Goal: Task Accomplishment & Management: Complete application form

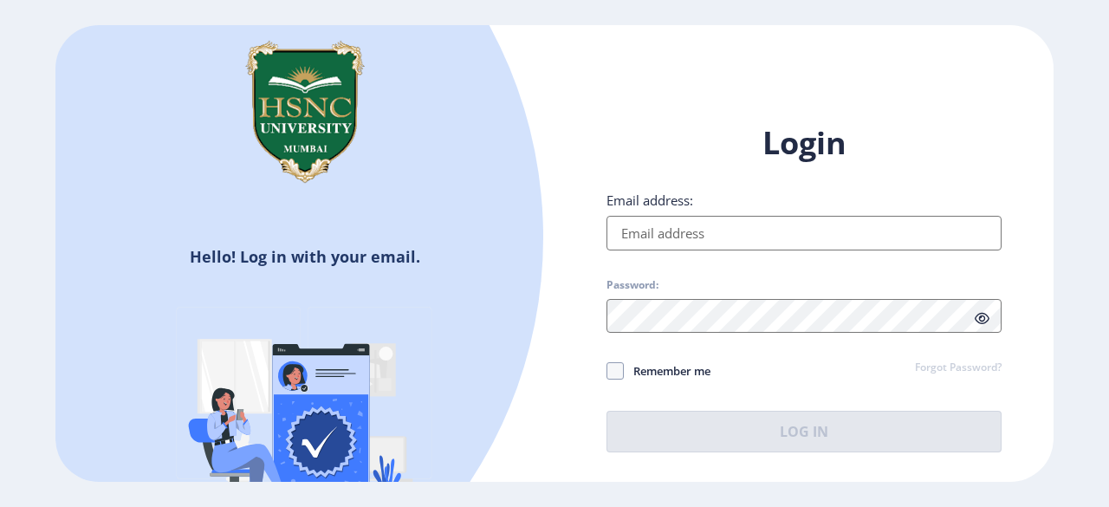
click at [705, 237] on input "Email address:" at bounding box center [804, 233] width 395 height 35
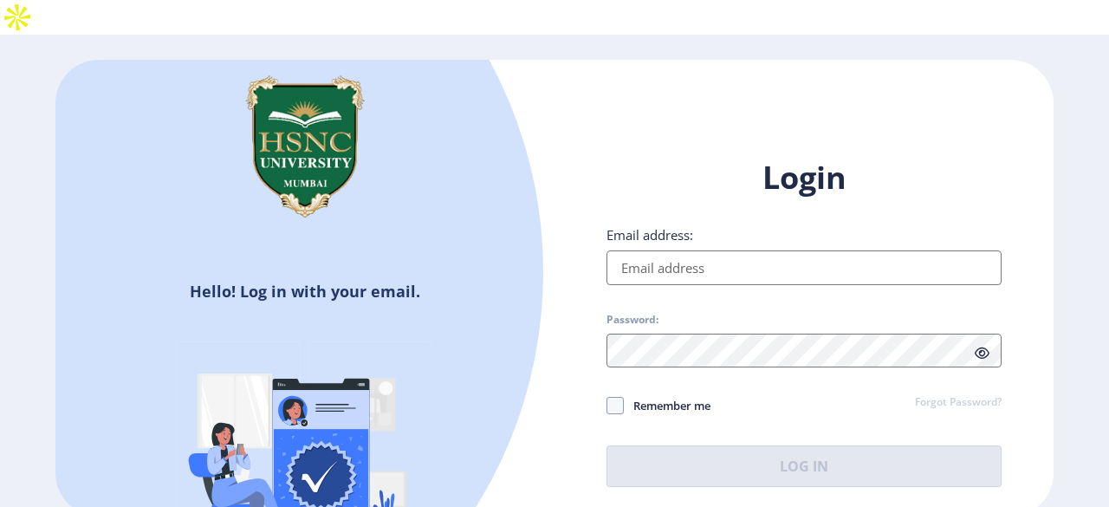
type input "[EMAIL_ADDRESS][DOMAIN_NAME]"
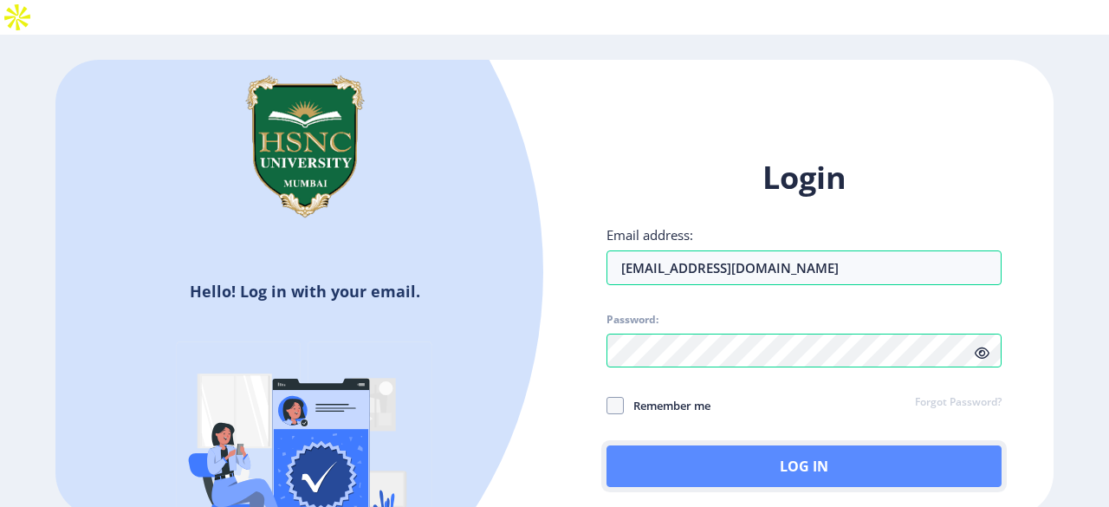
click at [709, 445] on button "Log In" at bounding box center [804, 466] width 395 height 42
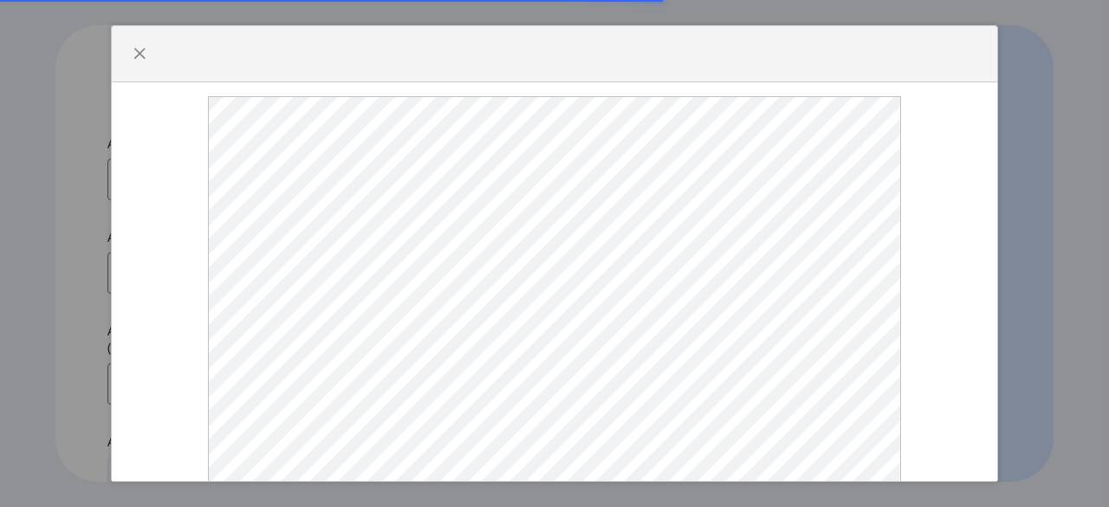
select select
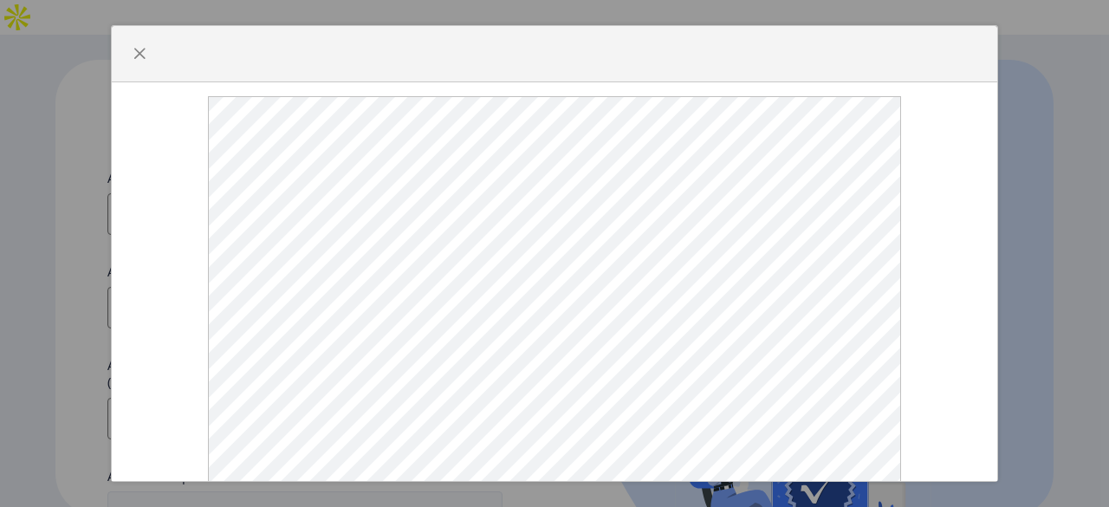
scroll to position [64, 0]
click at [142, 45] on button "button" at bounding box center [140, 54] width 28 height 28
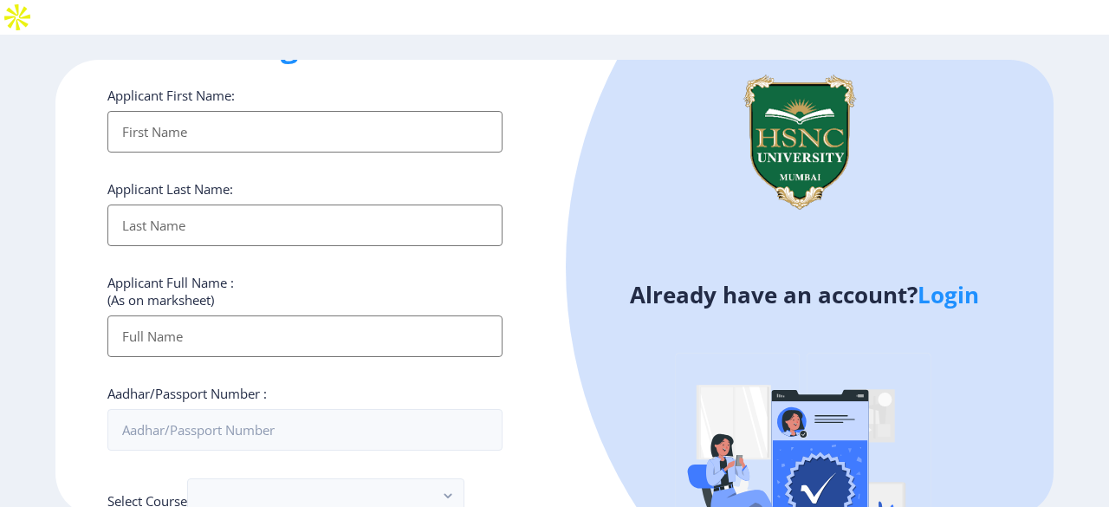
scroll to position [0, 0]
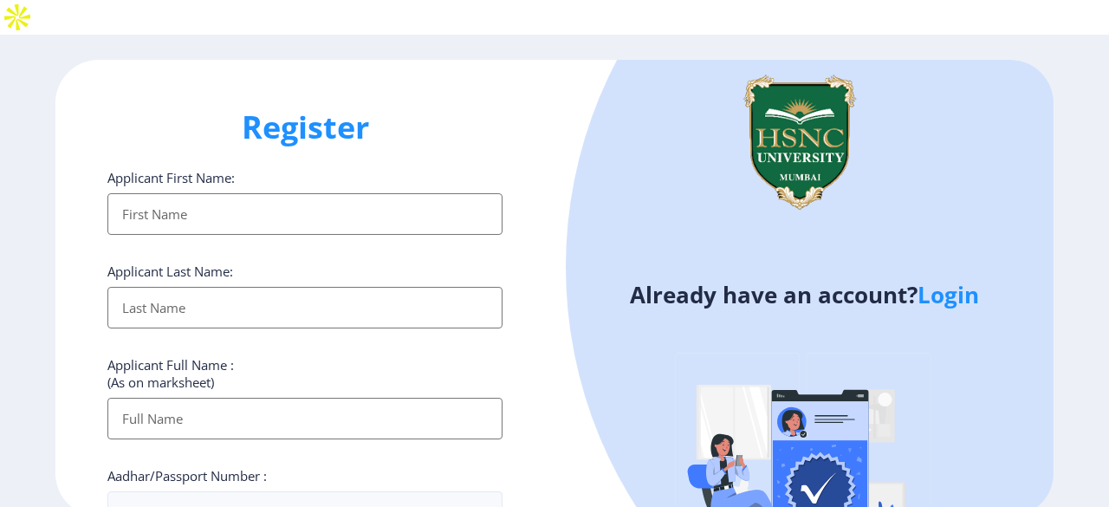
click at [400, 193] on input "Applicant First Name:" at bounding box center [304, 214] width 395 height 42
type input "[PERSON_NAME]"
type input "Pichholiya"
type input "[PERSON_NAME] Pichholiya"
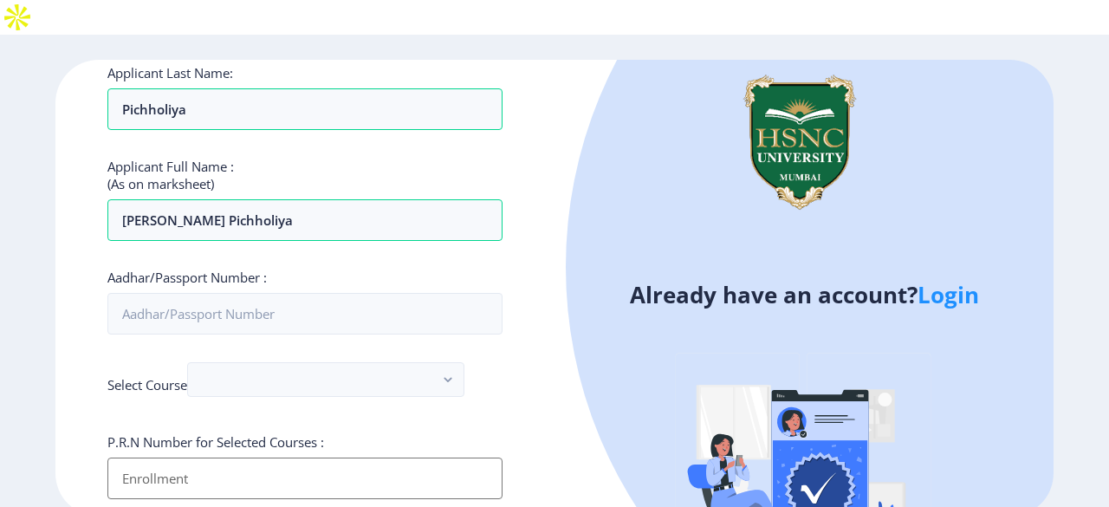
scroll to position [199, 0]
click at [358, 292] on input "Aadhar/Passport Number :" at bounding box center [304, 313] width 395 height 42
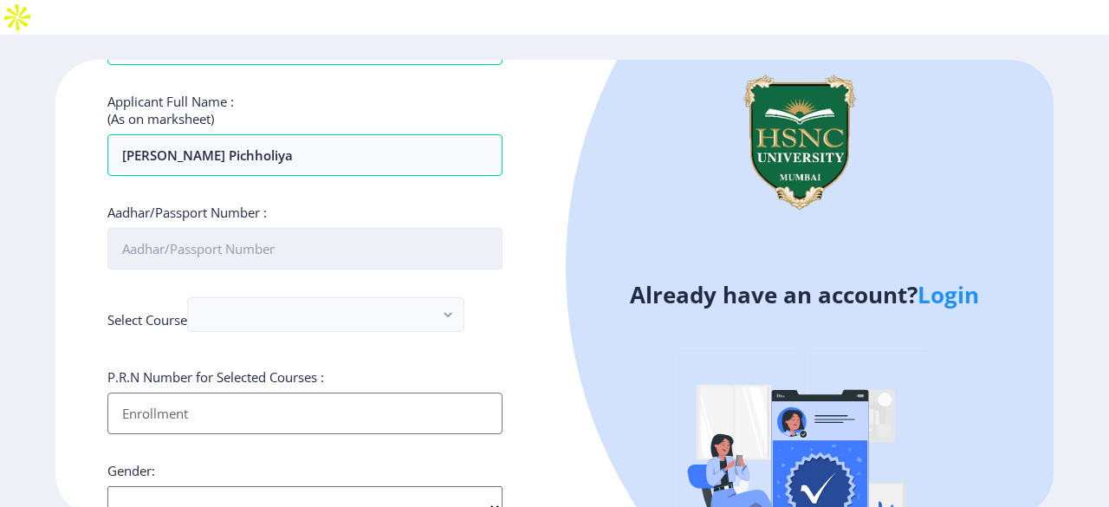
scroll to position [264, 0]
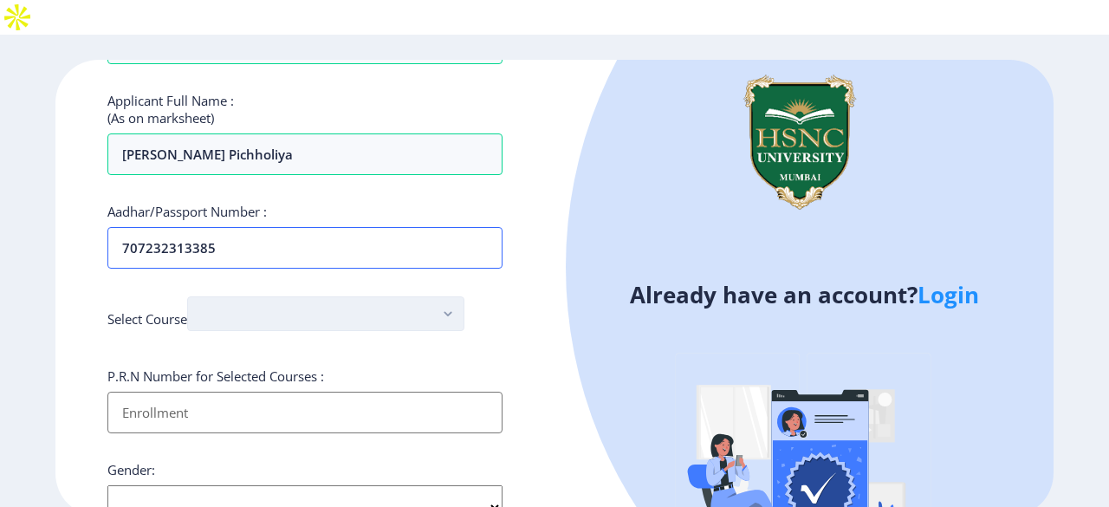
type input "707232313385"
click at [279, 296] on button "button" at bounding box center [325, 313] width 277 height 35
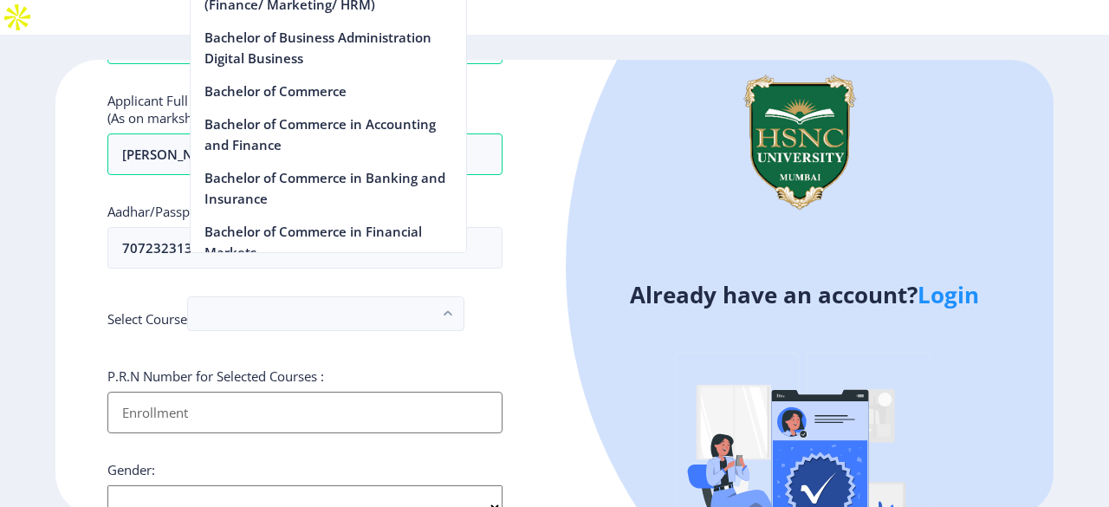
scroll to position [532, 0]
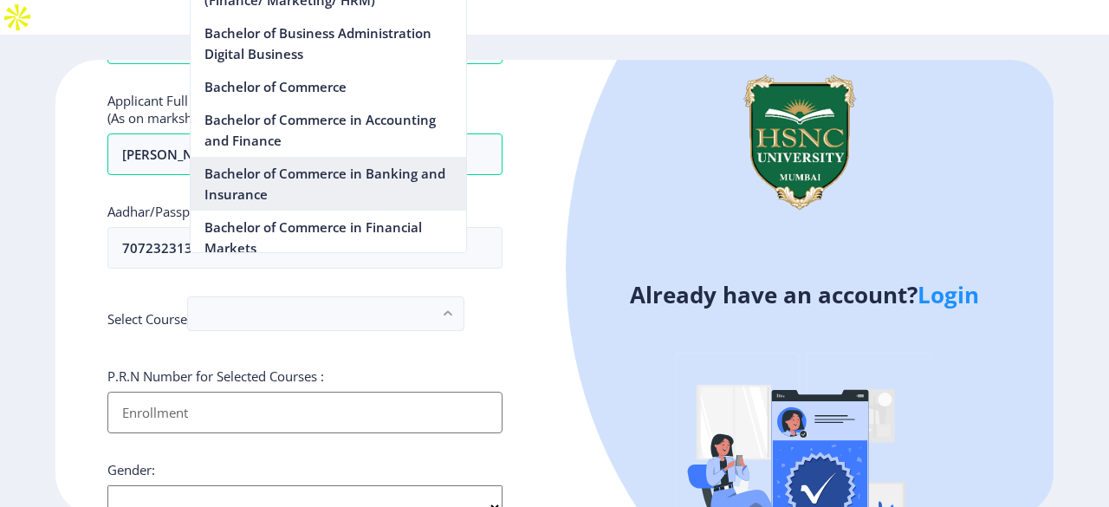
click at [319, 183] on nb-option "Bachelor of Commerce in Banking and Insurance" at bounding box center [329, 184] width 276 height 54
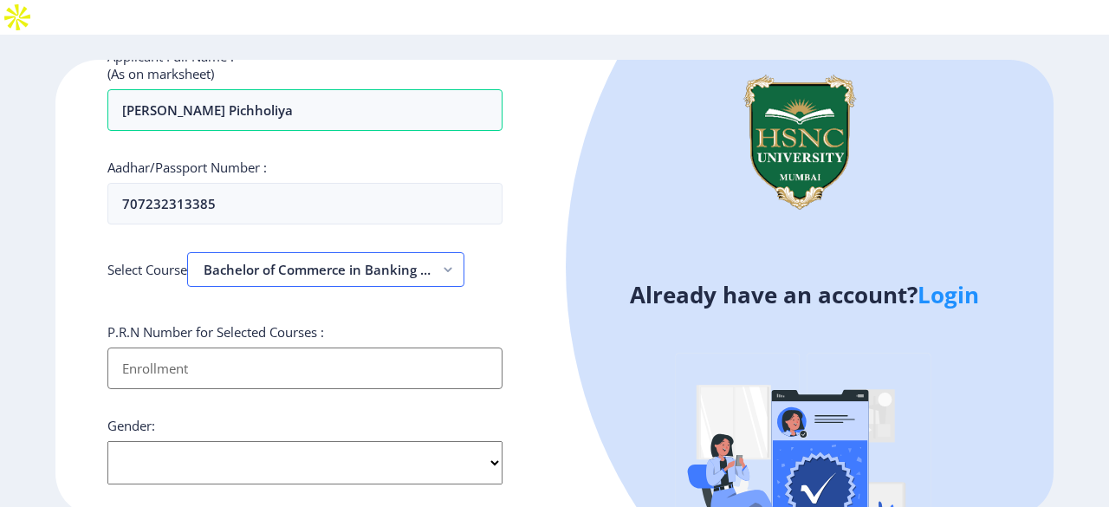
scroll to position [311, 0]
click at [455, 345] on input "Applicant First Name:" at bounding box center [304, 366] width 395 height 42
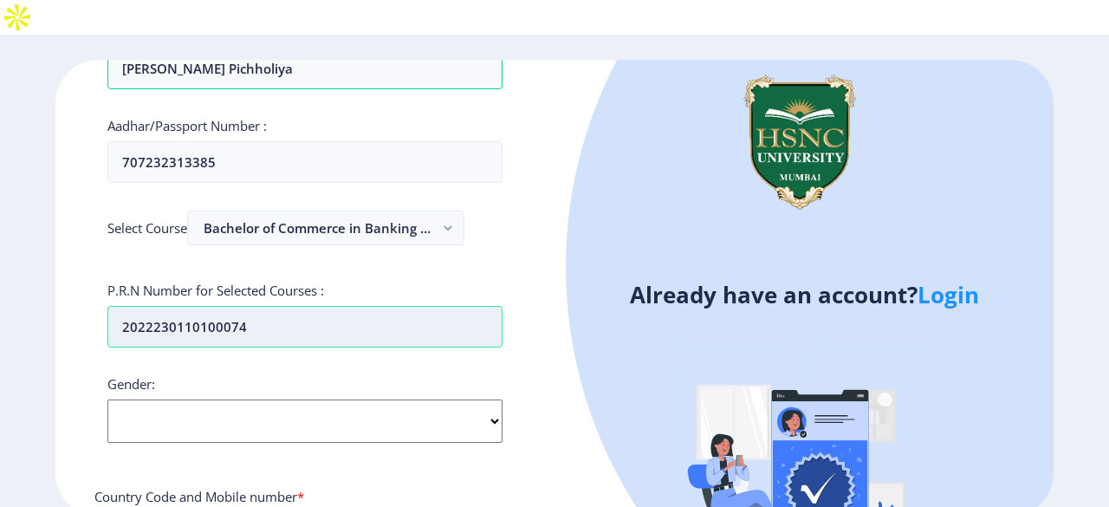
scroll to position [351, 0]
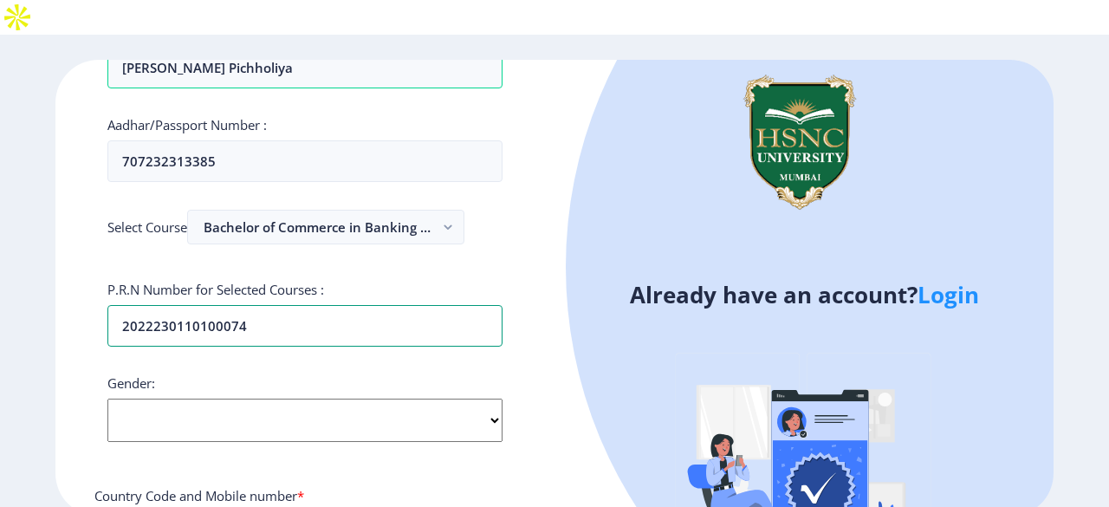
type input "2022230110100074"
click at [438, 399] on select "Select Gender [DEMOGRAPHIC_DATA] [DEMOGRAPHIC_DATA] Other" at bounding box center [304, 420] width 395 height 43
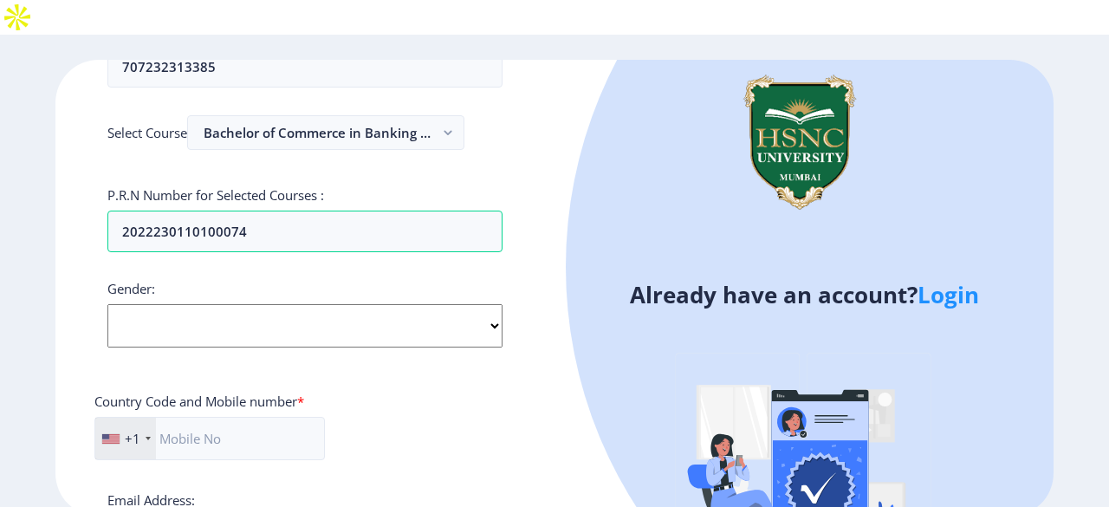
scroll to position [446, 0]
click at [482, 303] on select "Select Gender [DEMOGRAPHIC_DATA] [DEMOGRAPHIC_DATA] Other" at bounding box center [304, 324] width 395 height 43
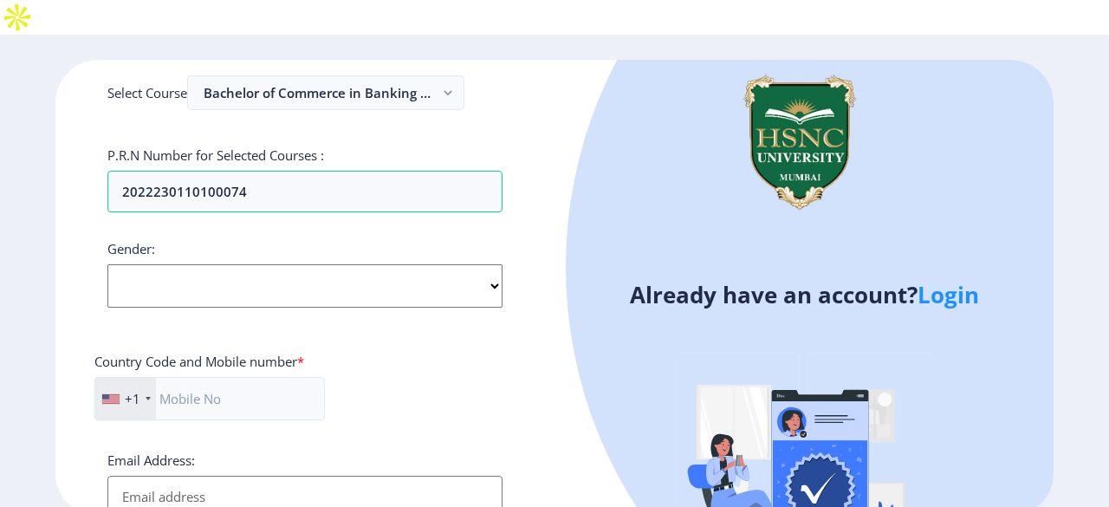
scroll to position [486, 0]
click at [493, 263] on select "Select Gender [DEMOGRAPHIC_DATA] [DEMOGRAPHIC_DATA] Other" at bounding box center [304, 284] width 395 height 43
select select "[DEMOGRAPHIC_DATA]"
click at [107, 263] on select "Select Gender [DEMOGRAPHIC_DATA] [DEMOGRAPHIC_DATA] Other" at bounding box center [304, 284] width 395 height 43
click at [127, 389] on div "+1" at bounding box center [133, 397] width 16 height 17
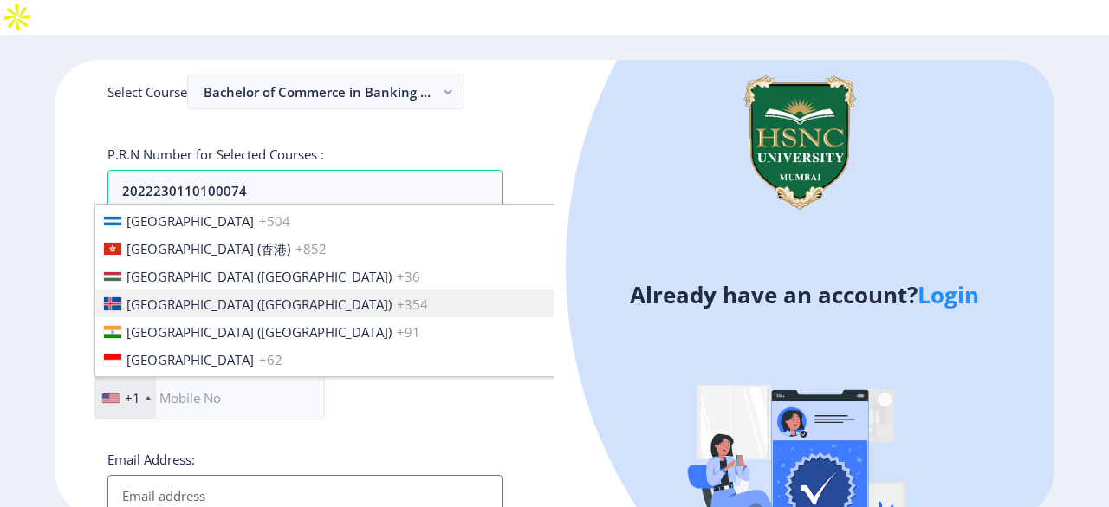
scroll to position [2641, 0]
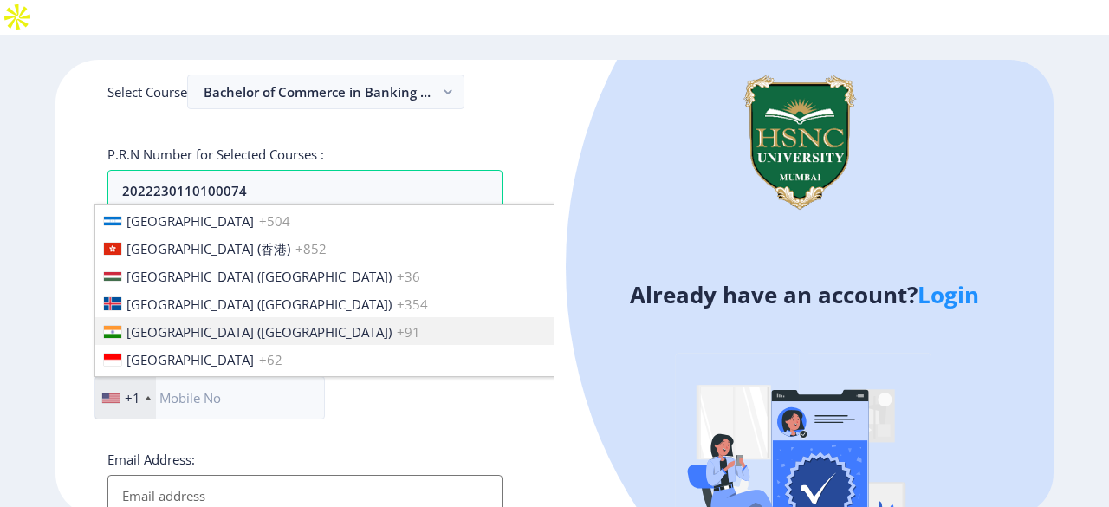
click at [186, 323] on span "[GEOGRAPHIC_DATA] ([GEOGRAPHIC_DATA])" at bounding box center [259, 331] width 265 height 17
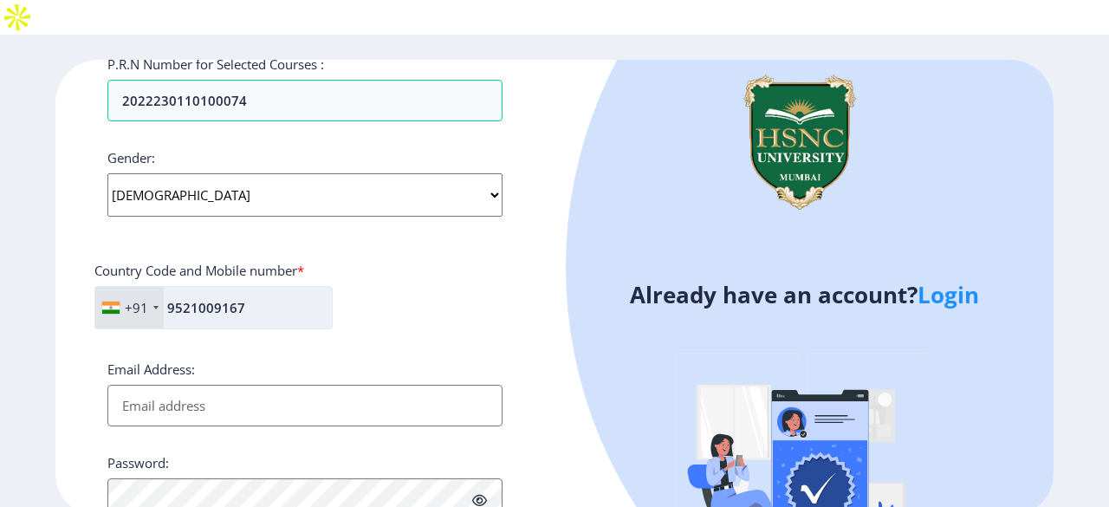
scroll to position [603, 0]
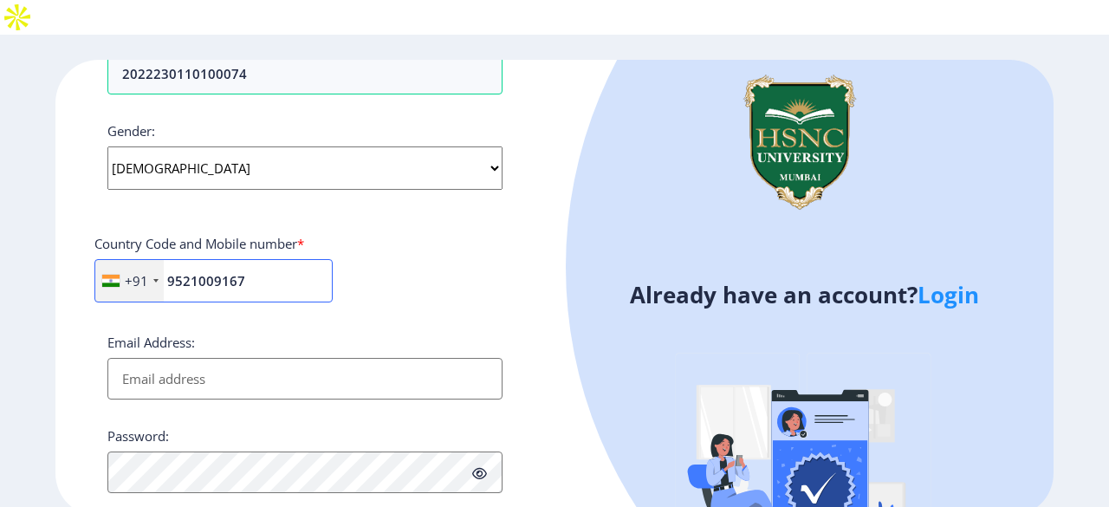
type input "9521009167"
click at [210, 358] on input "Email Address:" at bounding box center [304, 379] width 395 height 42
click at [351, 358] on input "Email Address:" at bounding box center [304, 379] width 395 height 42
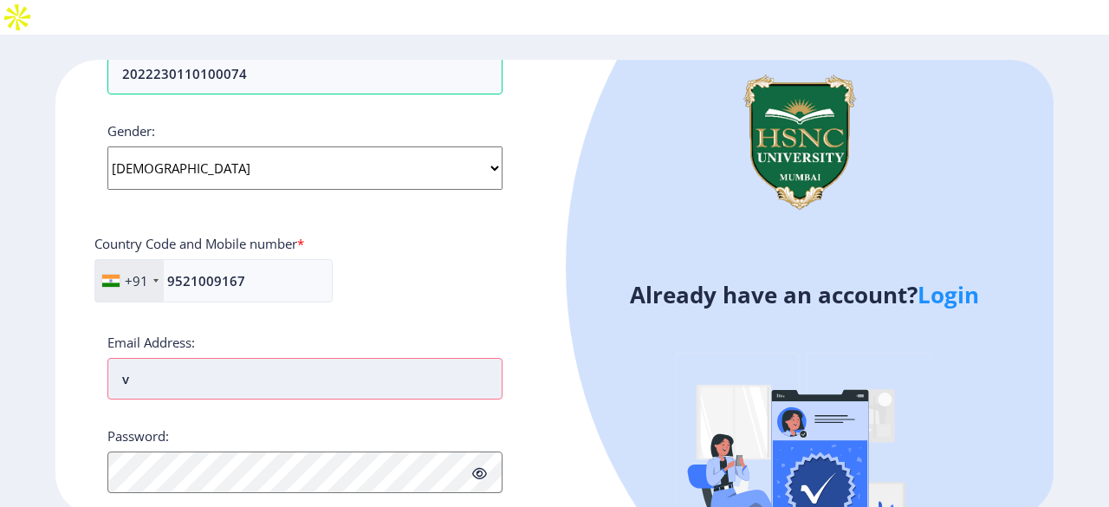
type input "[EMAIL_ADDRESS][DOMAIN_NAME]"
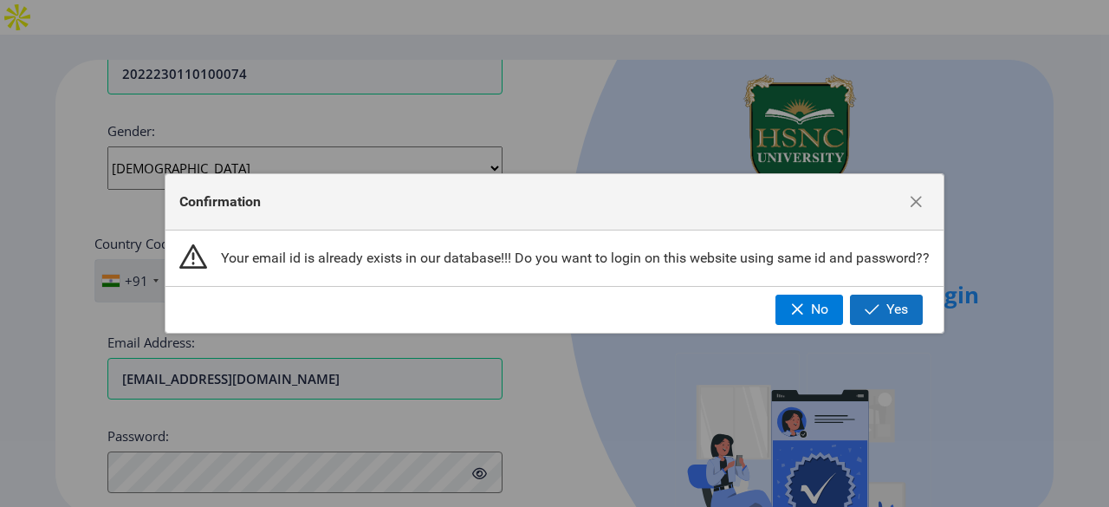
click at [898, 315] on span "Yes" at bounding box center [897, 310] width 22 height 16
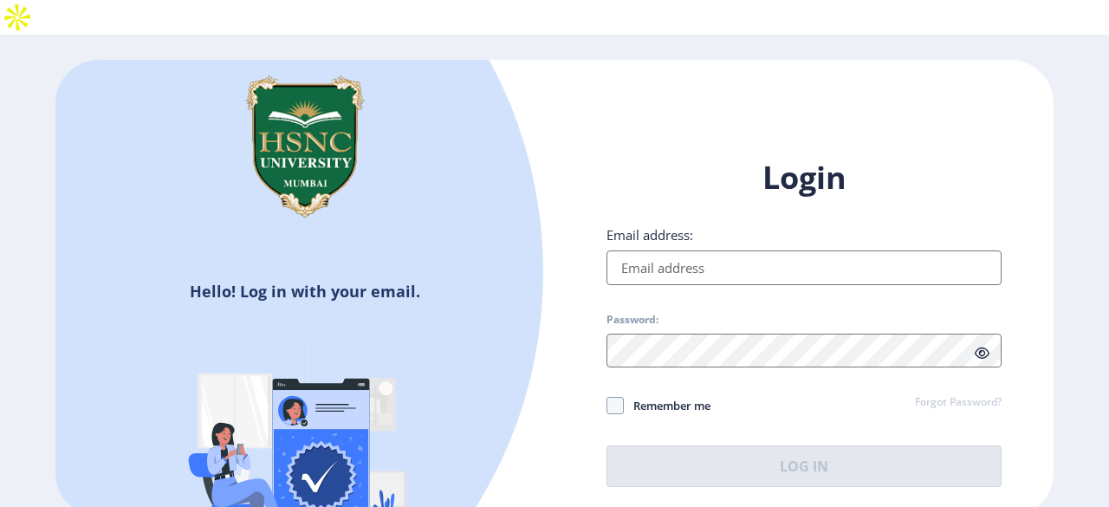
click at [690, 250] on input "Email address:" at bounding box center [804, 267] width 395 height 35
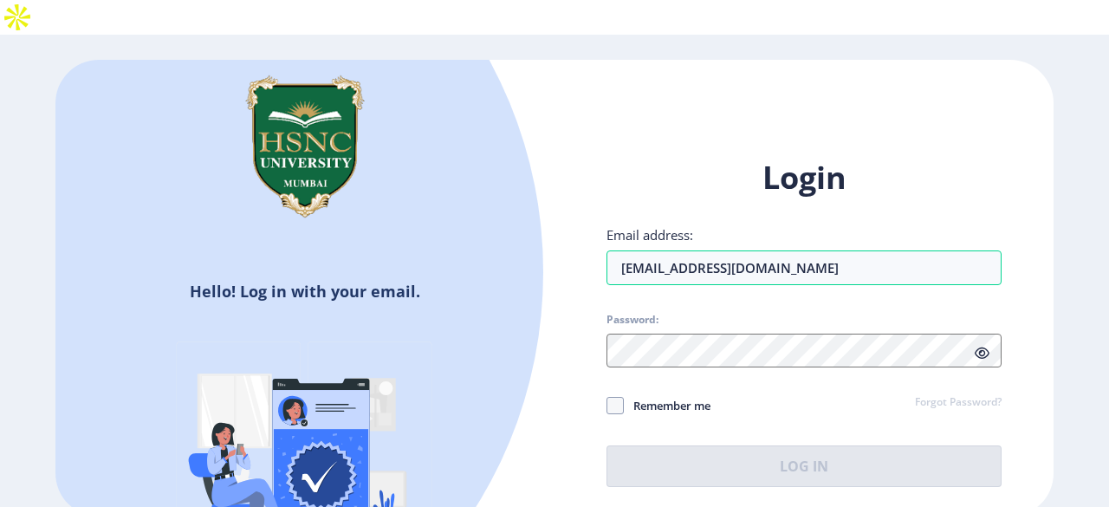
click at [773, 313] on span "Password:" at bounding box center [804, 323] width 395 height 21
type input "[EMAIL_ADDRESS][DOMAIN_NAME]"
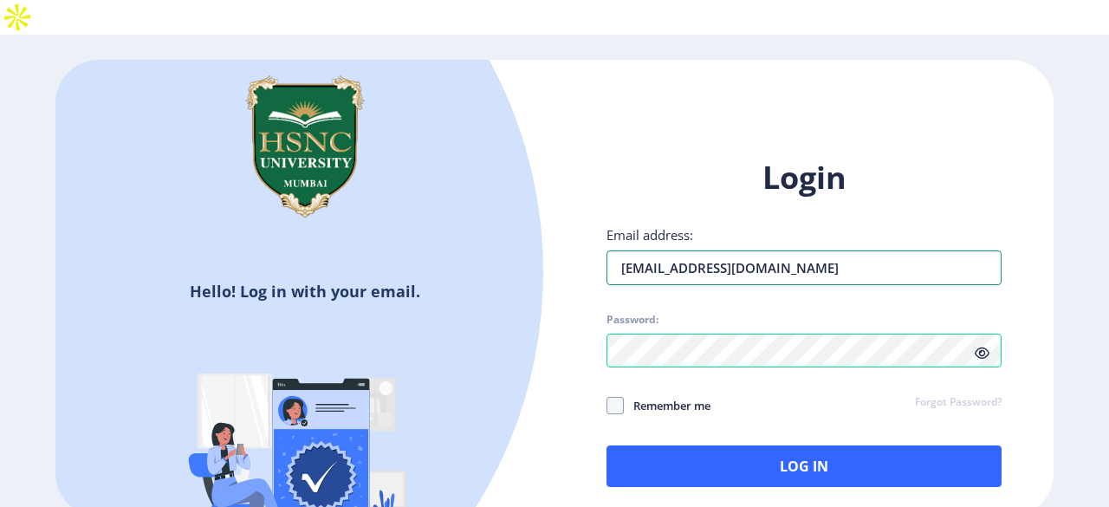
drag, startPoint x: 860, startPoint y: 223, endPoint x: 603, endPoint y: 264, distance: 259.8
click at [603, 264] on div "Login Email address: [EMAIL_ADDRESS][DOMAIN_NAME] Password: Remember me Forgot …" at bounding box center [804, 336] width 499 height 410
type input "[EMAIL_ADDRESS][DOMAIN_NAME]"
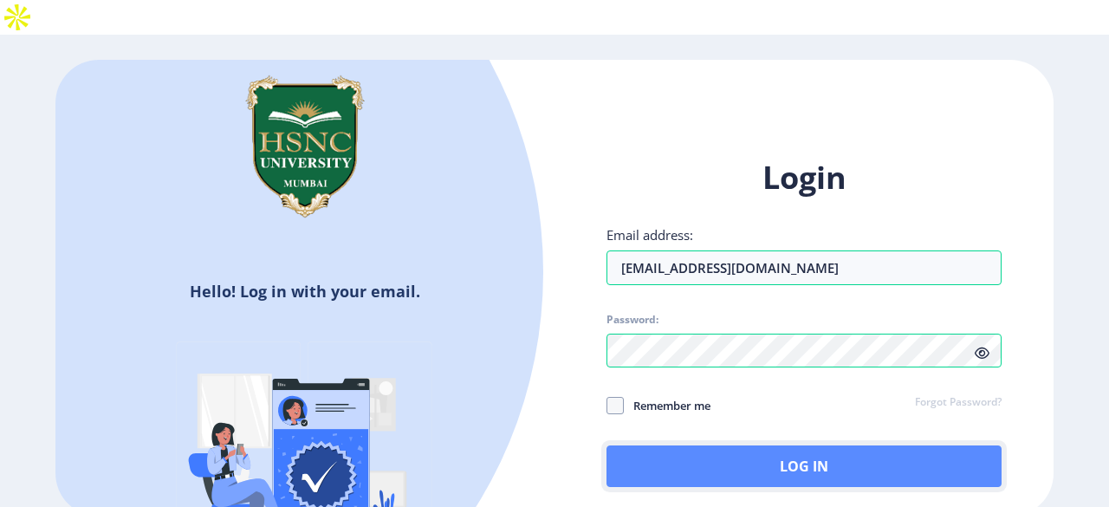
click at [825, 445] on button "Log In" at bounding box center [804, 466] width 395 height 42
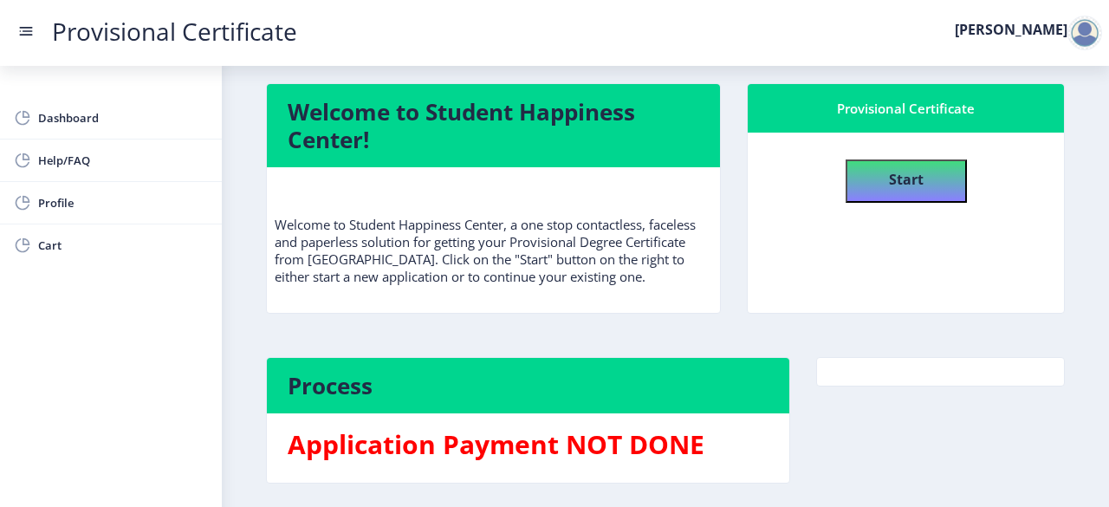
scroll to position [10, 0]
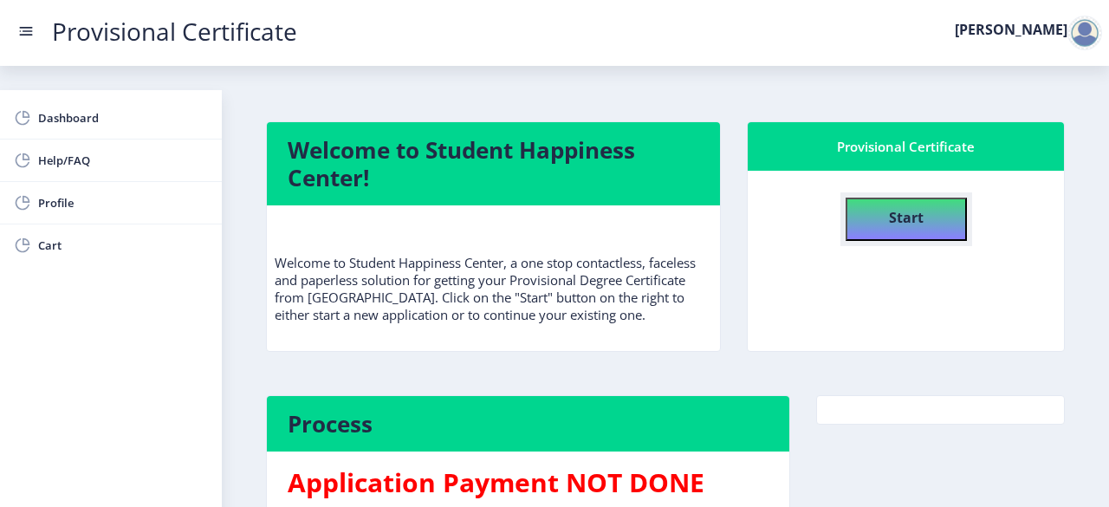
click at [932, 198] on button "Start" at bounding box center [906, 219] width 121 height 43
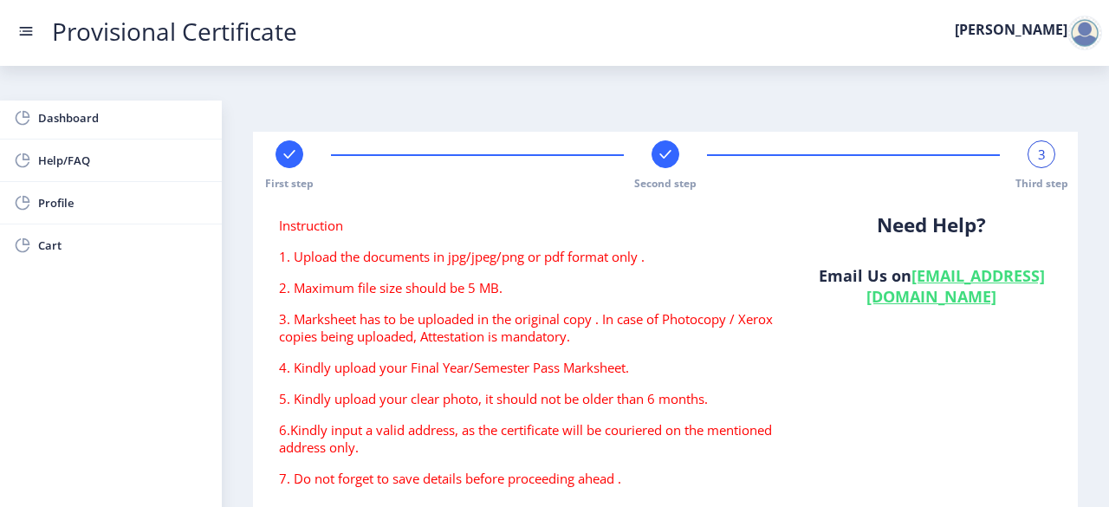
click at [25, 22] on nav "Provisional Certificate [PERSON_NAME]" at bounding box center [554, 33] width 1109 height 66
click at [23, 29] on rect at bounding box center [25, 31] width 17 height 17
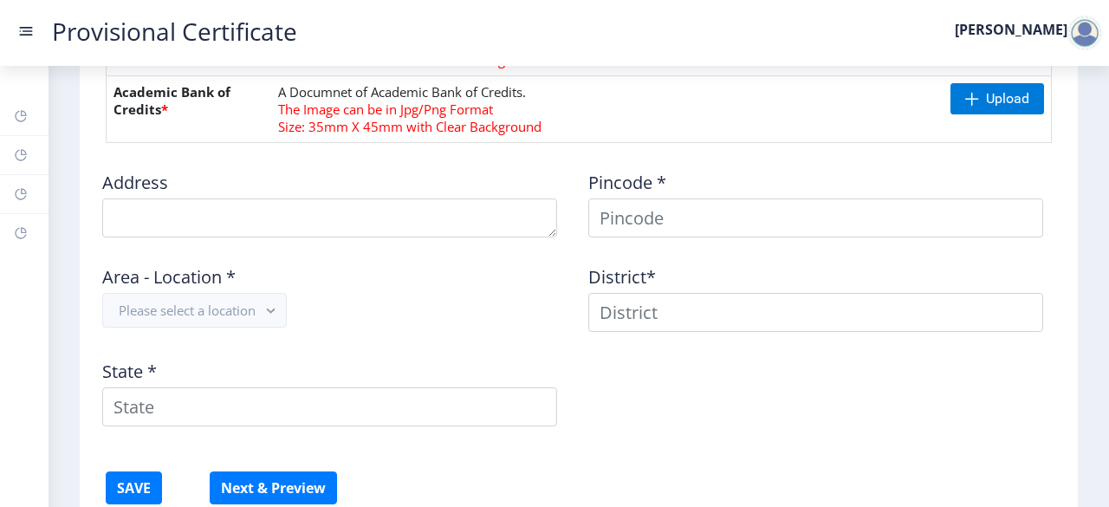
scroll to position [1065, 0]
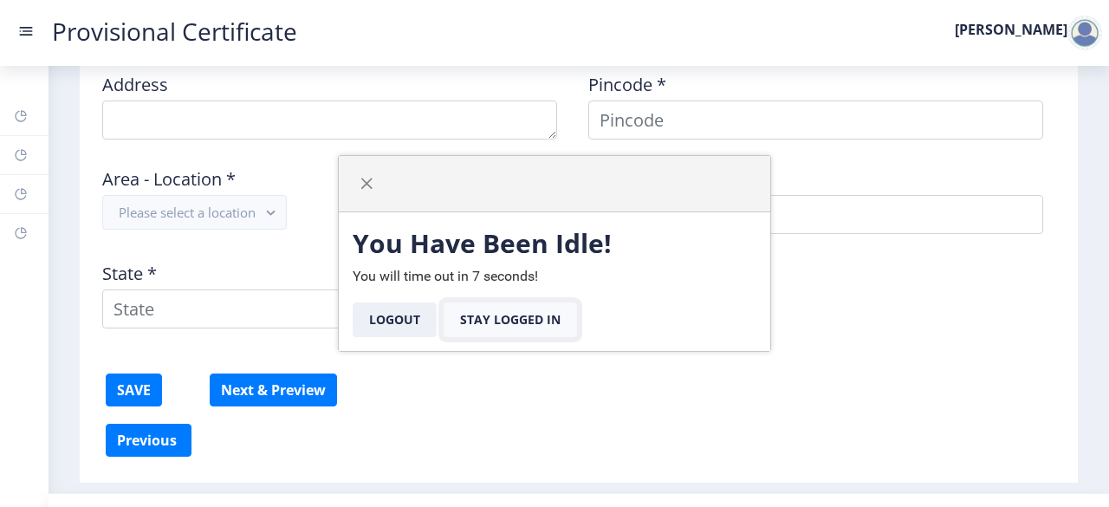
click at [541, 336] on button "Stay Logged In" at bounding box center [510, 319] width 133 height 35
click at [537, 319] on button "Stay Logged In" at bounding box center [510, 319] width 133 height 35
click at [369, 184] on span "button" at bounding box center [367, 184] width 14 height 14
click at [371, 178] on span "button" at bounding box center [367, 184] width 14 height 14
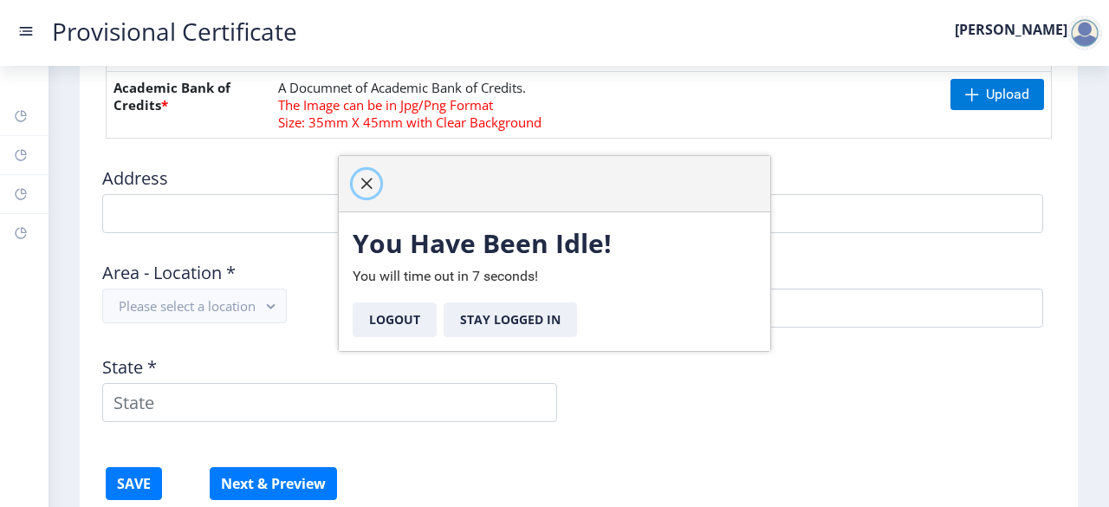
scroll to position [909, 0]
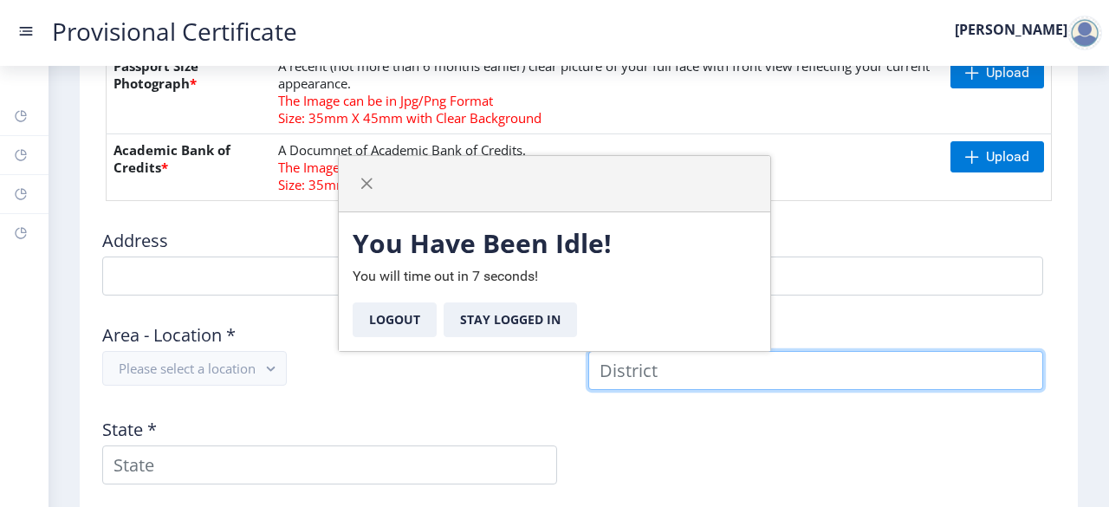
click at [877, 351] on input at bounding box center [815, 370] width 455 height 39
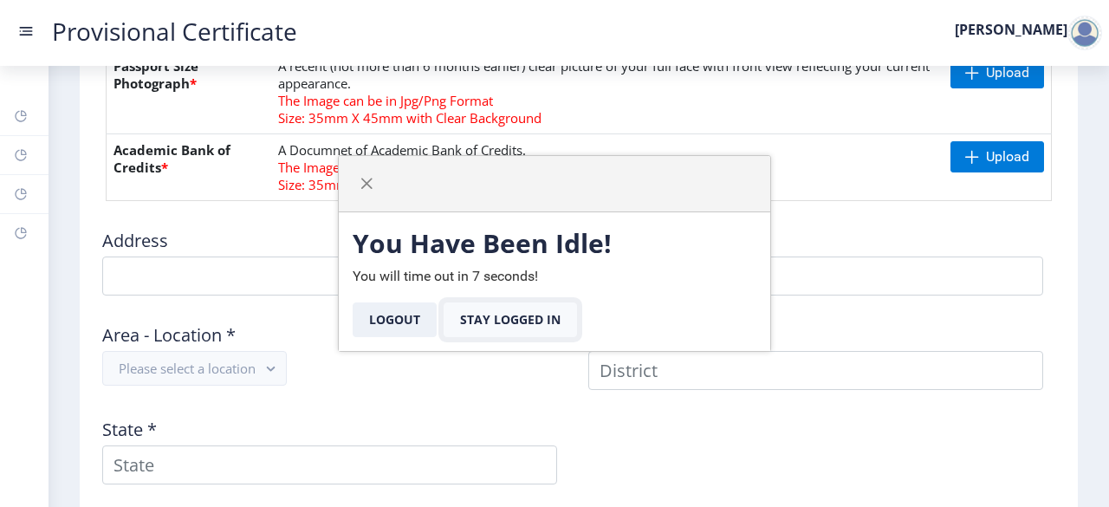
click at [536, 320] on button "Stay Logged In" at bounding box center [510, 319] width 133 height 35
click at [527, 328] on button "Stay Logged In" at bounding box center [510, 319] width 133 height 35
click at [537, 312] on button "Stay Logged In" at bounding box center [510, 319] width 133 height 35
